Goal: Task Accomplishment & Management: Manage account settings

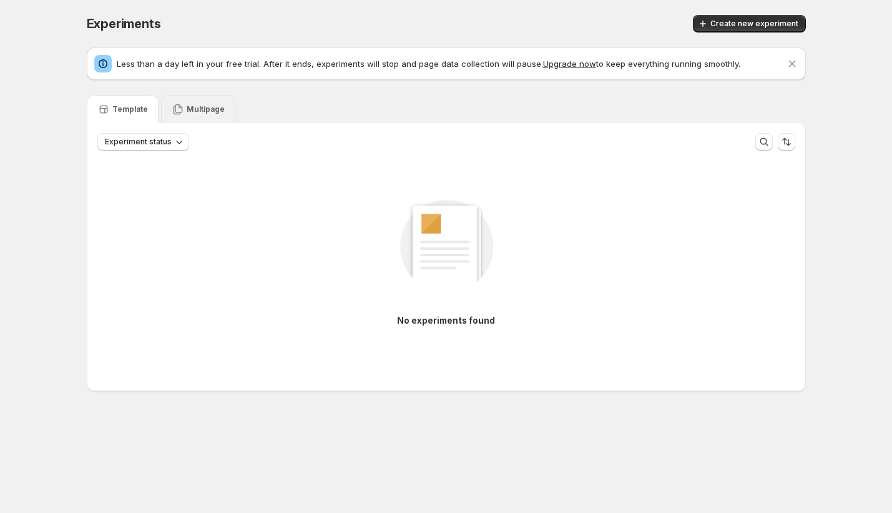
click at [190, 114] on div "Multipage" at bounding box center [198, 109] width 53 height 12
click at [132, 118] on div "Template" at bounding box center [123, 109] width 72 height 28
click at [222, 107] on div "Multipage" at bounding box center [198, 109] width 74 height 28
click at [162, 149] on button "Experiment status" at bounding box center [143, 141] width 92 height 17
click at [302, 235] on div "No experiments found" at bounding box center [446, 256] width 698 height 167
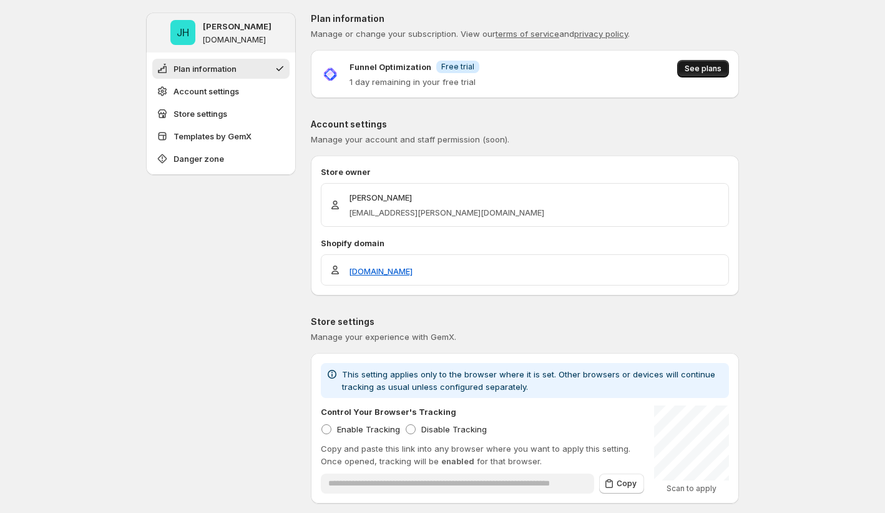
click at [700, 66] on span "See plans" at bounding box center [703, 69] width 37 height 10
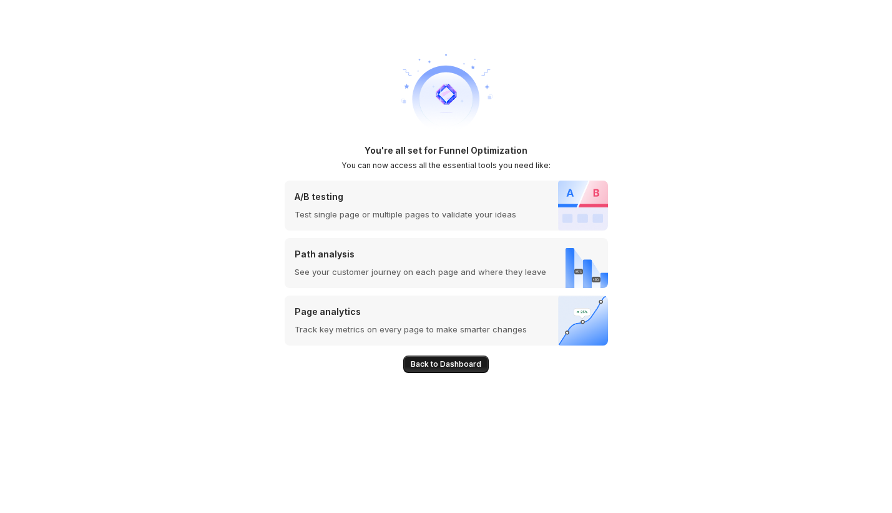
click at [438, 356] on button "Back to Dashboard" at bounding box center [446, 363] width 86 height 17
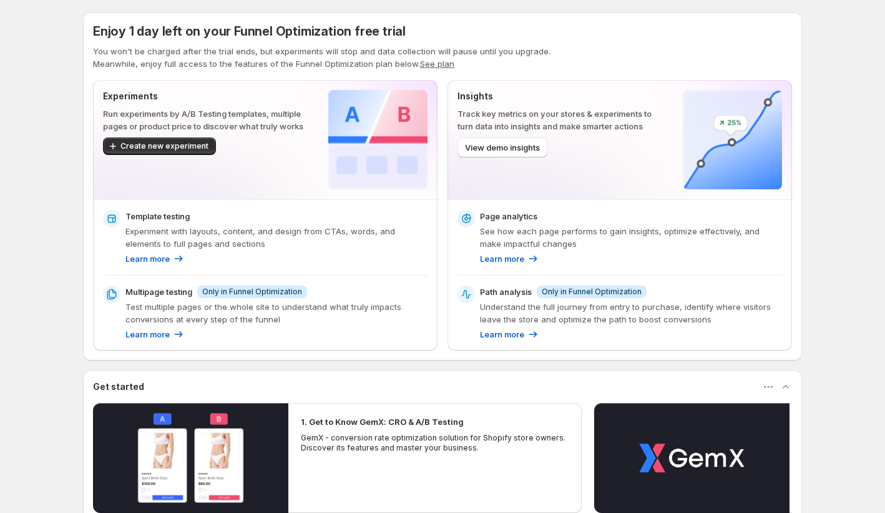
scroll to position [195, 0]
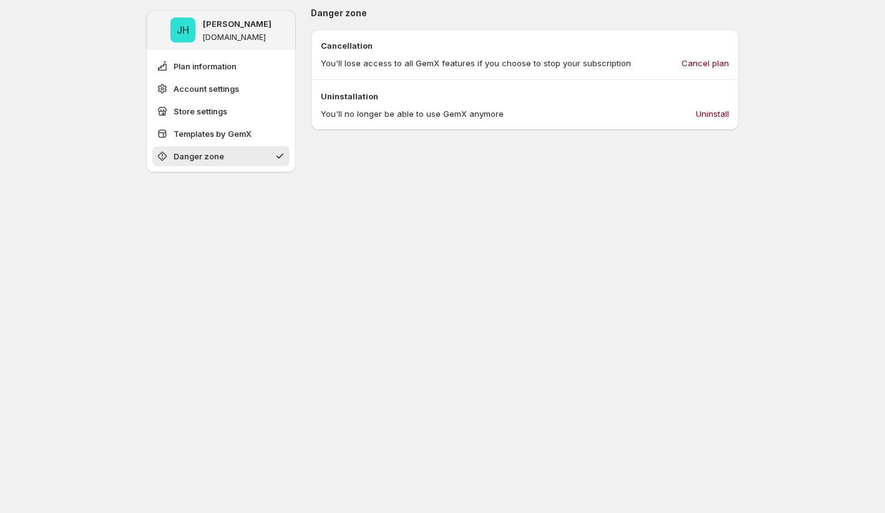
scroll to position [794, 0]
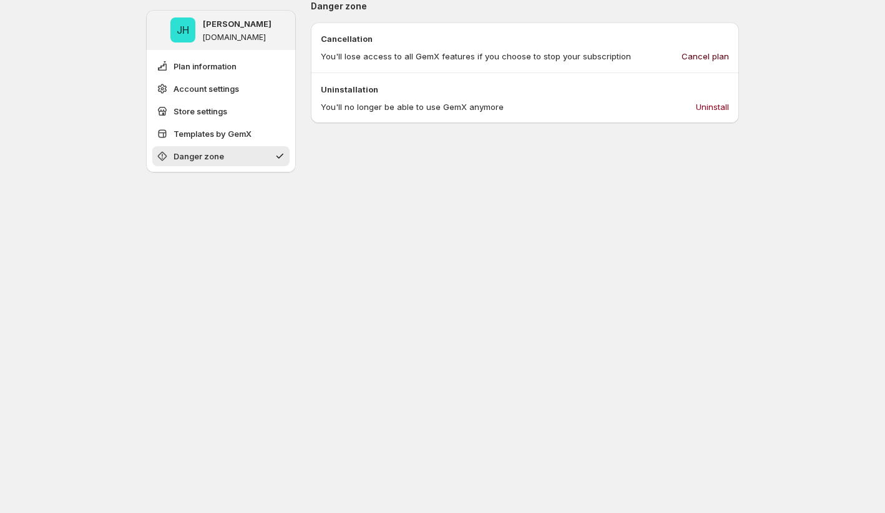
click at [703, 57] on span "Cancel plan" at bounding box center [705, 56] width 47 height 12
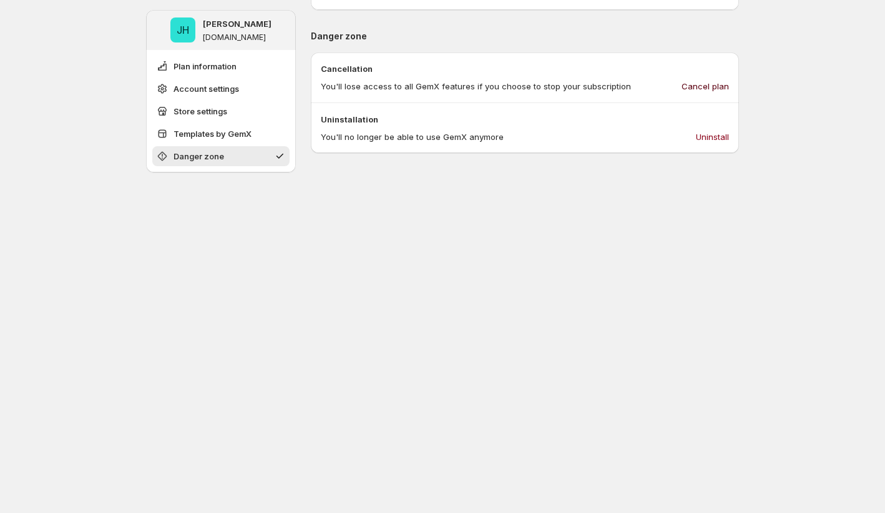
scroll to position [751, 0]
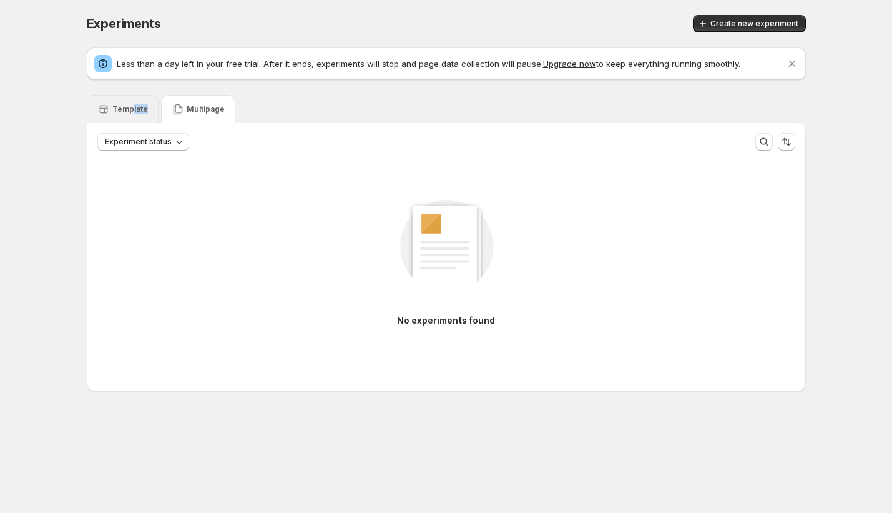
click at [132, 113] on div "Template" at bounding box center [122, 109] width 51 height 12
click at [207, 114] on div "Multipage" at bounding box center [198, 109] width 53 height 12
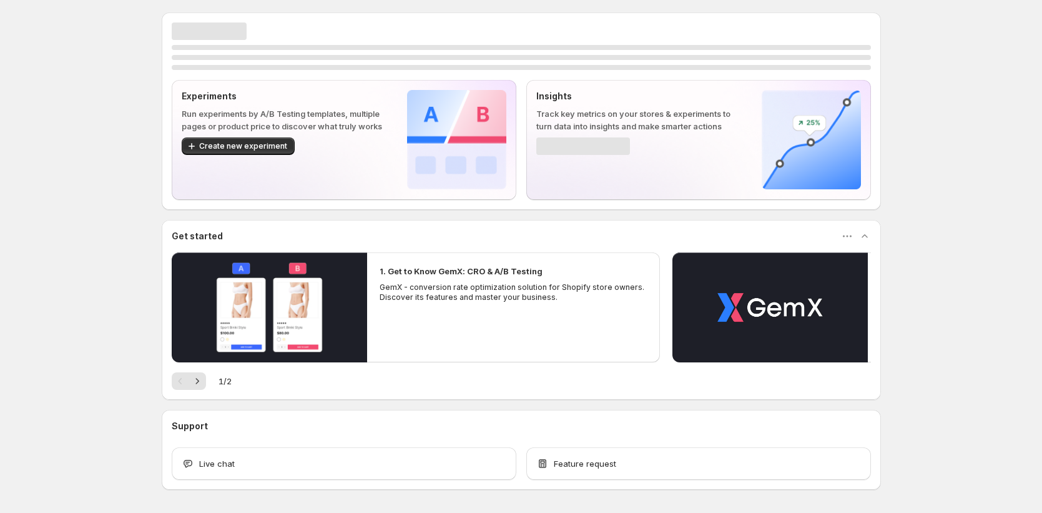
scroll to position [16, 0]
